Goal: Information Seeking & Learning: Learn about a topic

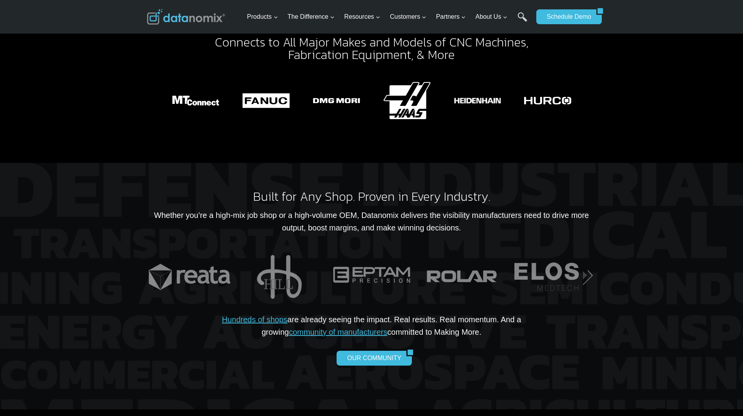
scroll to position [1408, 0]
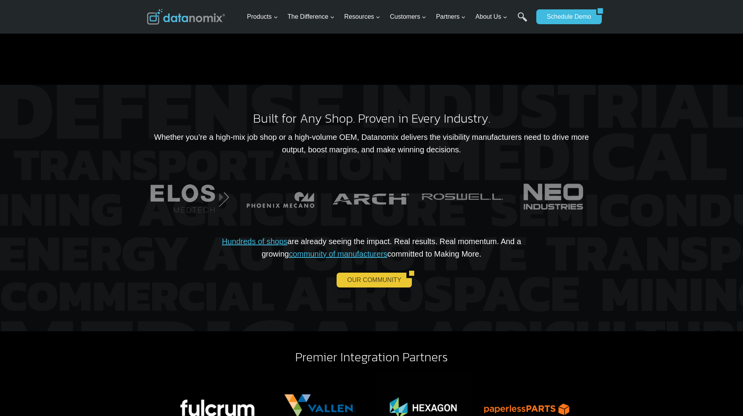
click at [388, 272] on link "OUR COMMUNITY" at bounding box center [372, 279] width 70 height 15
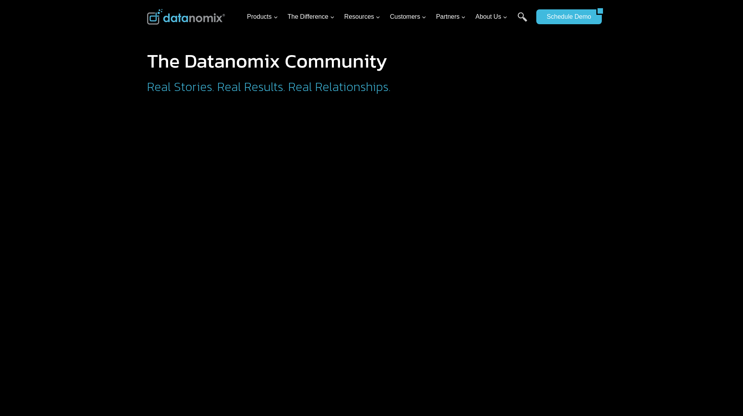
click at [306, 80] on h2 "Real Stories. Real Results. Real Relationships." at bounding box center [301, 86] width 308 height 12
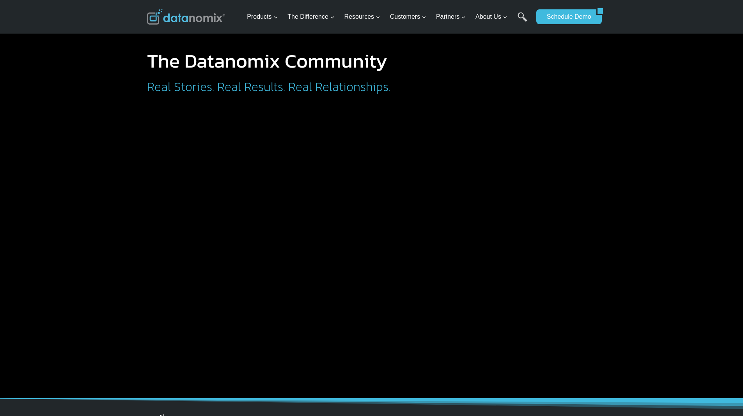
scroll to position [234, 0]
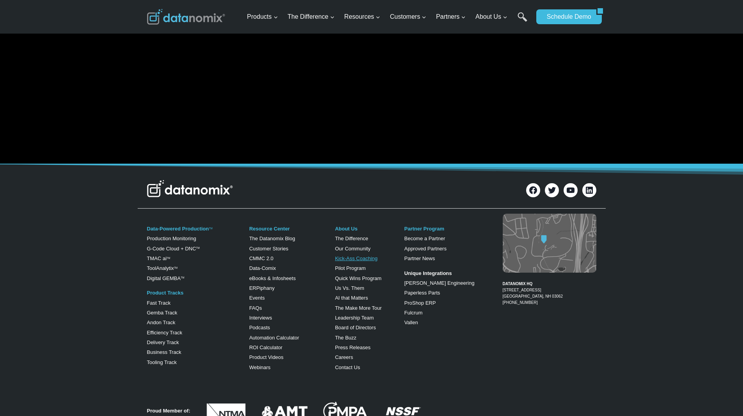
click at [359, 258] on link "Kick-Ass Coaching" at bounding box center [356, 258] width 43 height 6
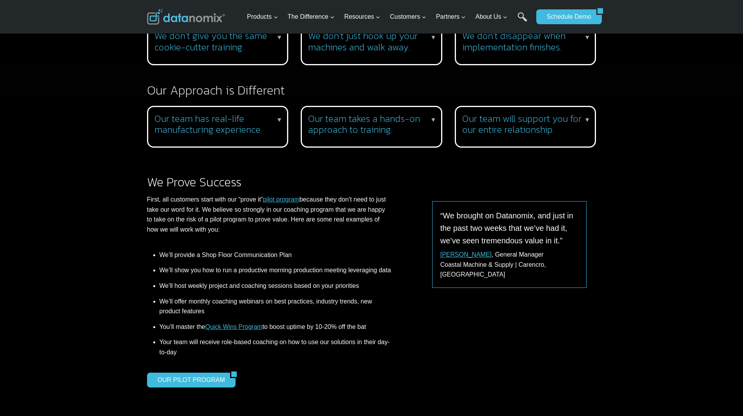
scroll to position [859, 0]
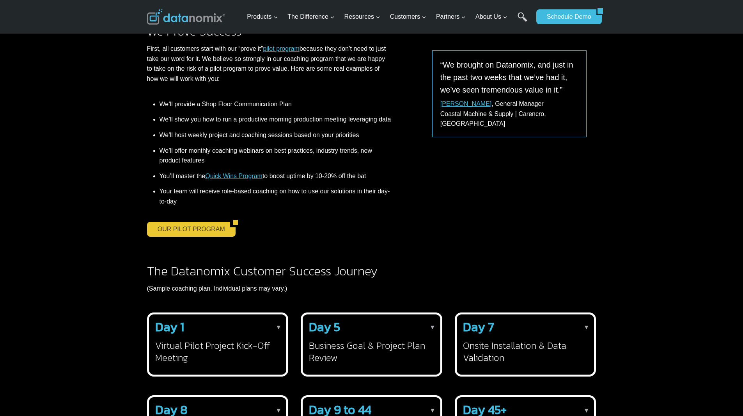
click at [211, 236] on link "OUR PILOT PROGRAM" at bounding box center [188, 229] width 83 height 15
